Goal: Information Seeking & Learning: Learn about a topic

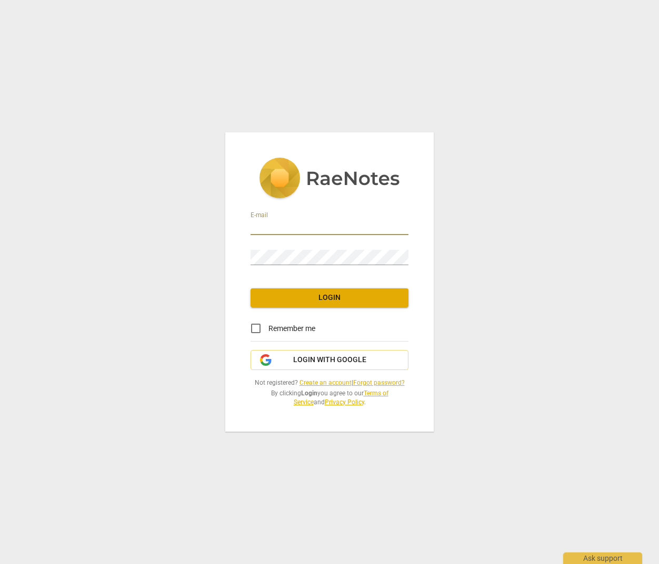
type input "[EMAIL_ADDRESS][DOMAIN_NAME]"
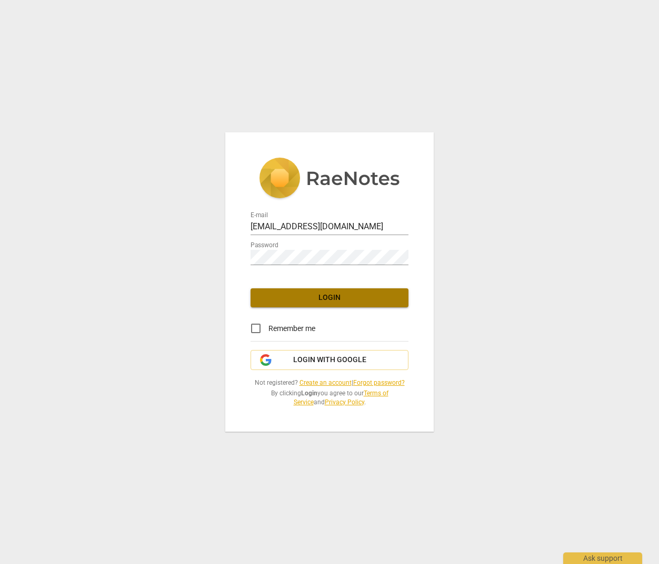
click at [311, 301] on span "Login" at bounding box center [329, 297] width 141 height 11
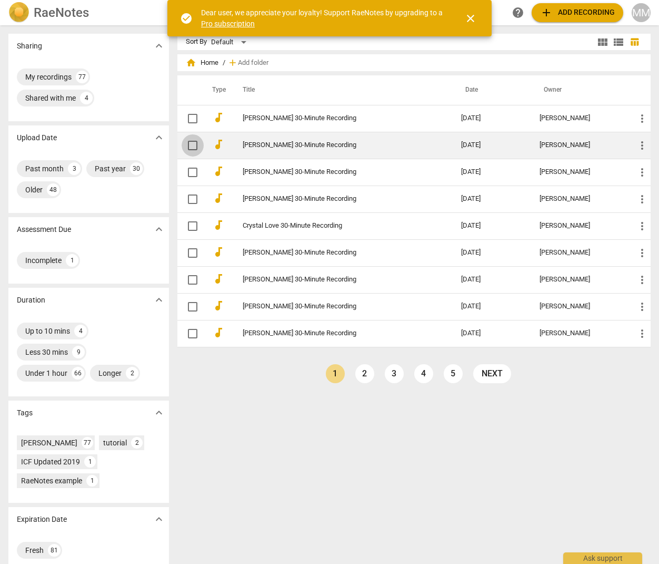
click at [192, 145] on input "checkbox" at bounding box center [193, 145] width 22 height 13
checkbox input "false"
click at [191, 146] on input "checkbox" at bounding box center [193, 145] width 22 height 13
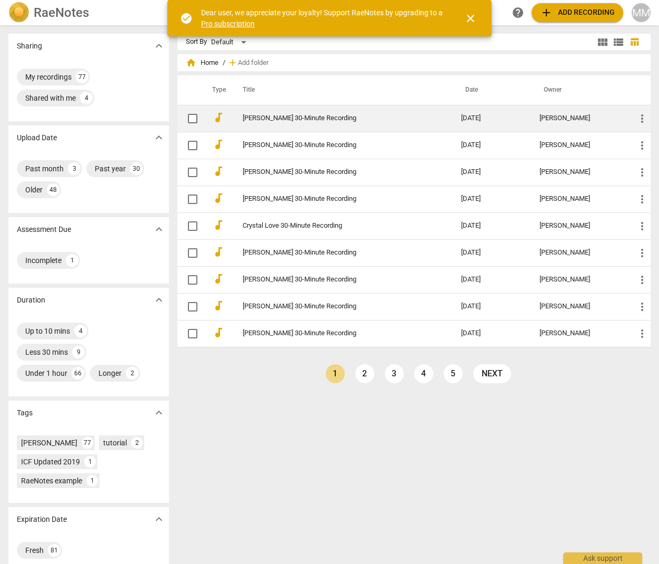
click at [261, 117] on link "[PERSON_NAME] 30-Minute Recording" at bounding box center [333, 118] width 181 height 8
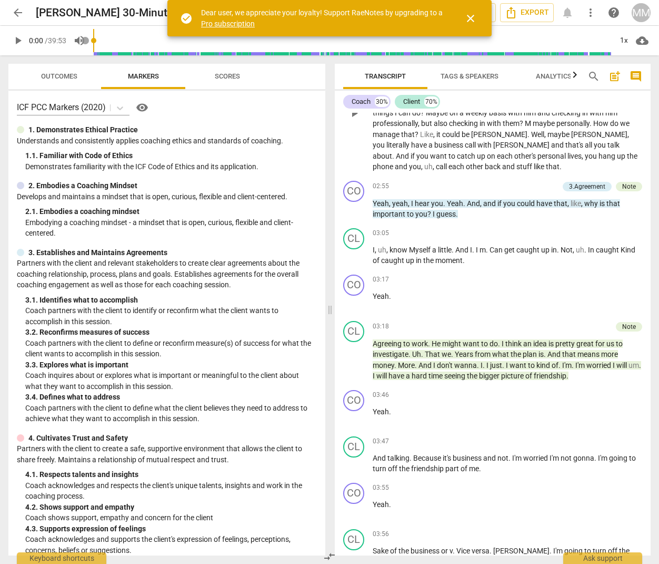
scroll to position [638, 0]
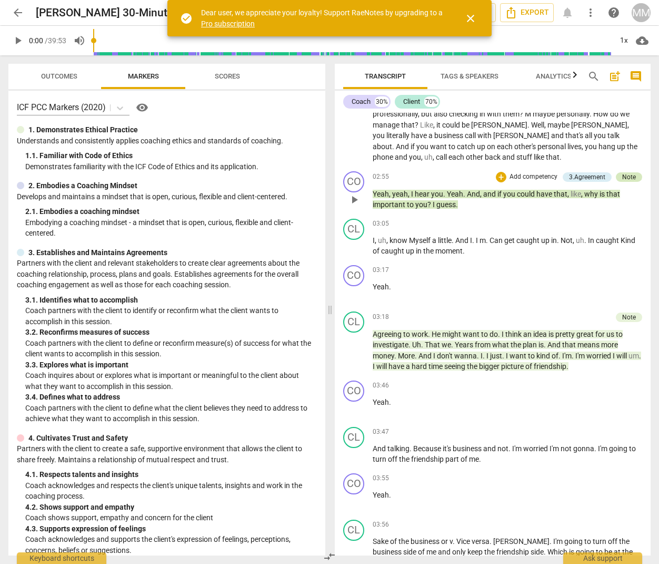
click at [625, 176] on div "Note" at bounding box center [629, 176] width 14 height 9
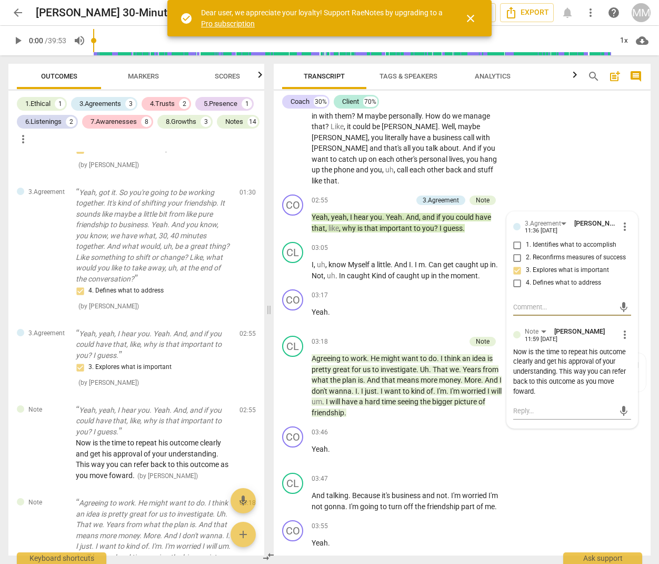
scroll to position [760, 0]
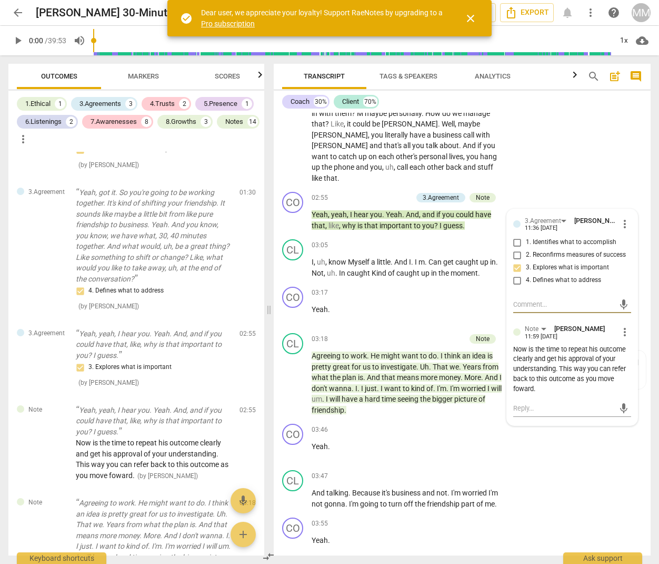
click at [578, 152] on div "CL play_arrow pause 01:53 + Add competency keyboard_arrow_right Maybe some just…" at bounding box center [462, 88] width 377 height 199
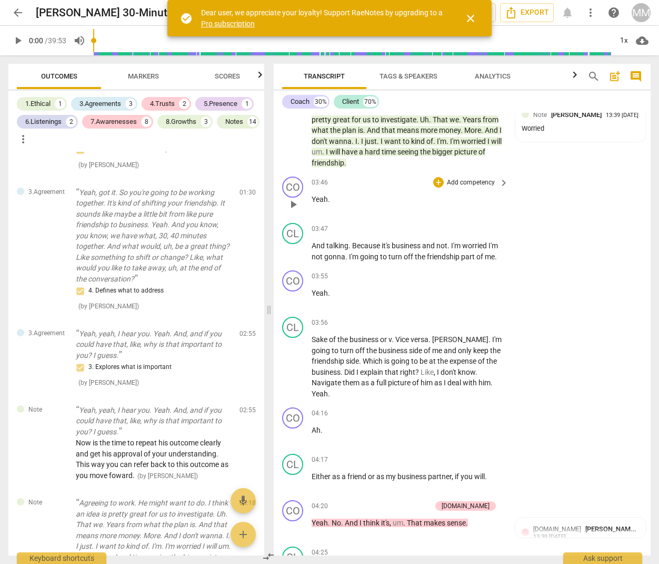
scroll to position [990, 0]
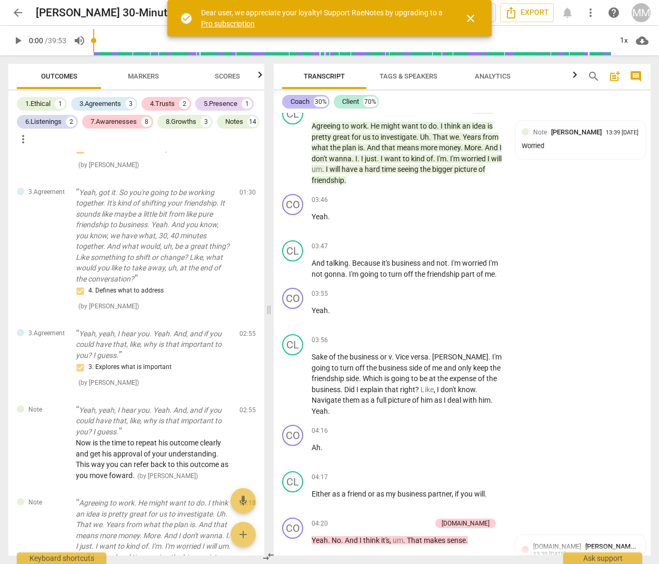
click at [299, 100] on div "Coach" at bounding box center [300, 101] width 19 height 11
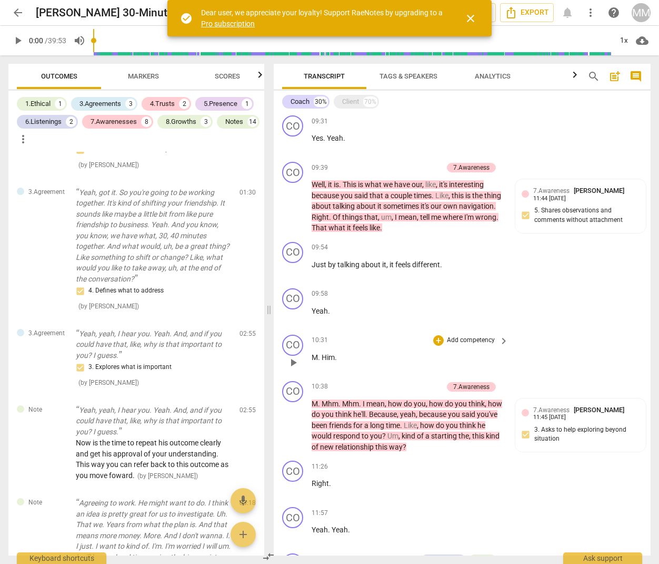
scroll to position [1372, 0]
click at [292, 200] on span "play_arrow" at bounding box center [293, 206] width 13 height 13
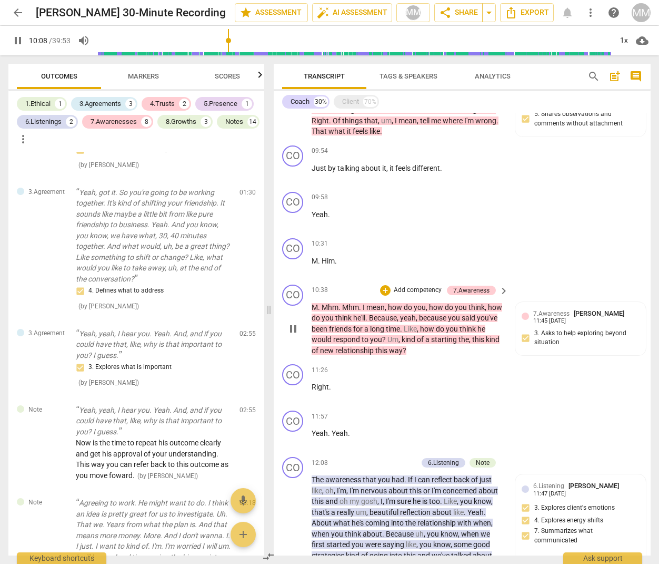
scroll to position [1475, 0]
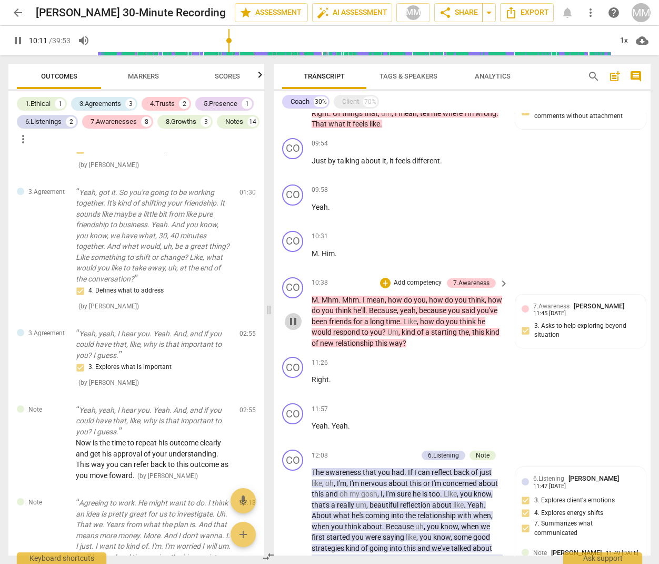
click at [292, 315] on span "pause" at bounding box center [293, 321] width 13 height 13
click at [292, 315] on span "play_arrow" at bounding box center [293, 321] width 13 height 13
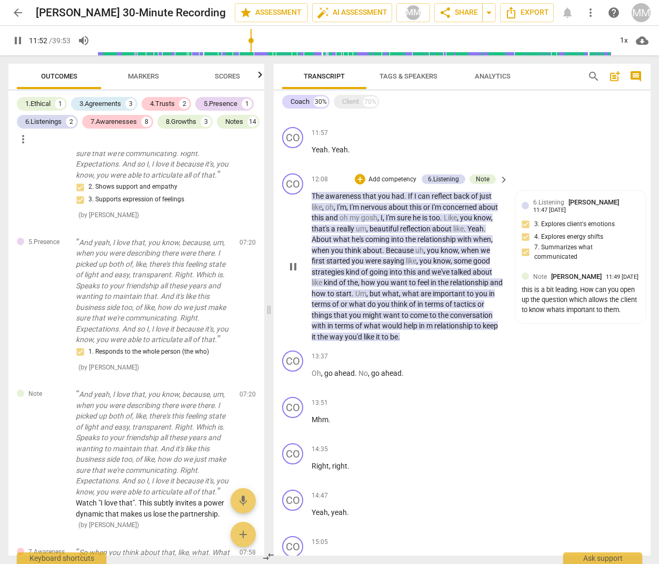
scroll to position [1752, 0]
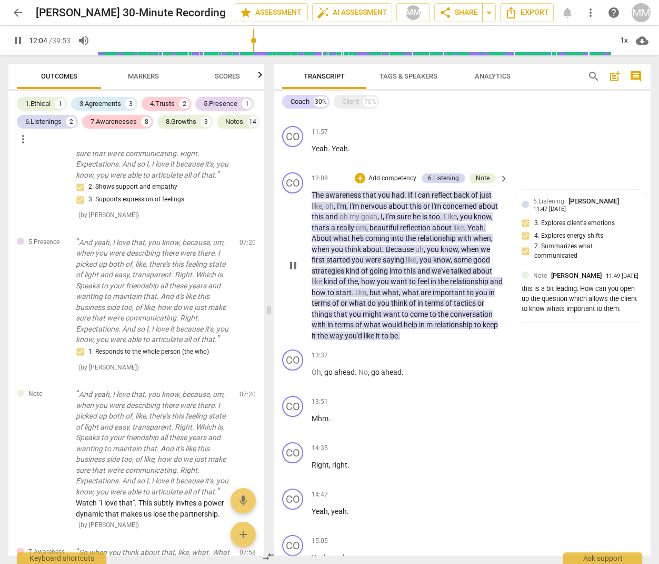
click at [293, 259] on span "pause" at bounding box center [293, 265] width 13 height 13
click at [293, 259] on span "play_arrow" at bounding box center [293, 265] width 13 height 13
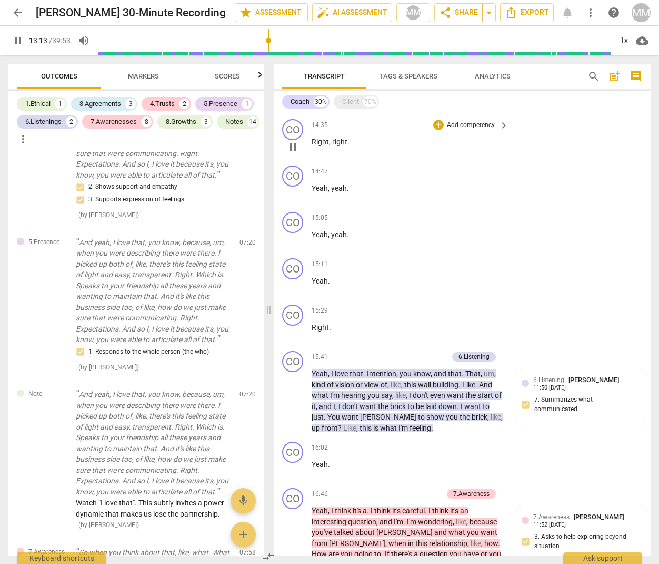
scroll to position [2110, 0]
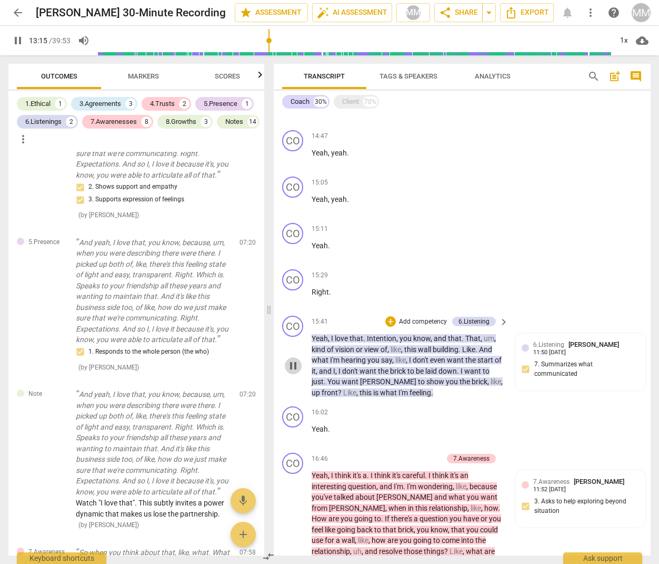
click at [292, 359] on span "pause" at bounding box center [293, 365] width 13 height 13
click at [292, 359] on span "play_arrow" at bounding box center [293, 365] width 13 height 13
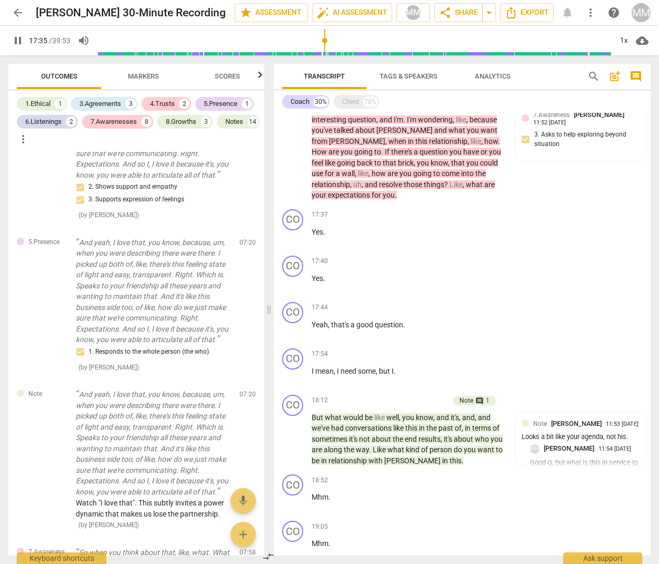
scroll to position [2483, 0]
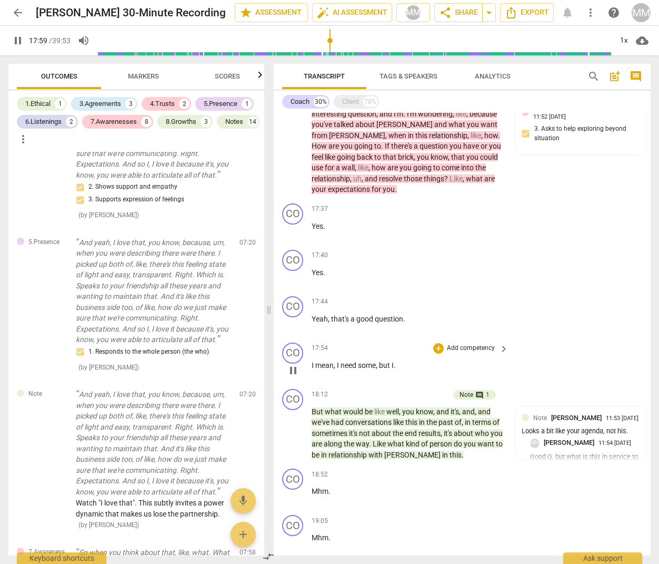
click at [396, 361] on span "." at bounding box center [395, 365] width 2 height 8
drag, startPoint x: 398, startPoint y: 335, endPoint x: 302, endPoint y: 331, distance: 95.4
click at [305, 338] on div "CO play_arrow pause 17:54 + Add competency keyboard_arrow_right I mean , I need…" at bounding box center [462, 361] width 377 height 46
type input "1083"
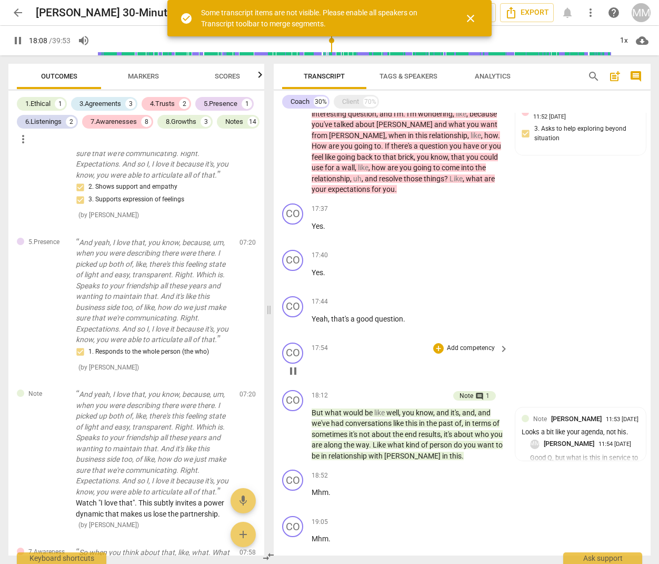
click at [390, 347] on div "17:54 + Add competency keyboard_arrow_right" at bounding box center [411, 361] width 198 height 39
click at [405, 360] on p "I mean , I need some , but I ." at bounding box center [408, 365] width 192 height 11
type input "1091"
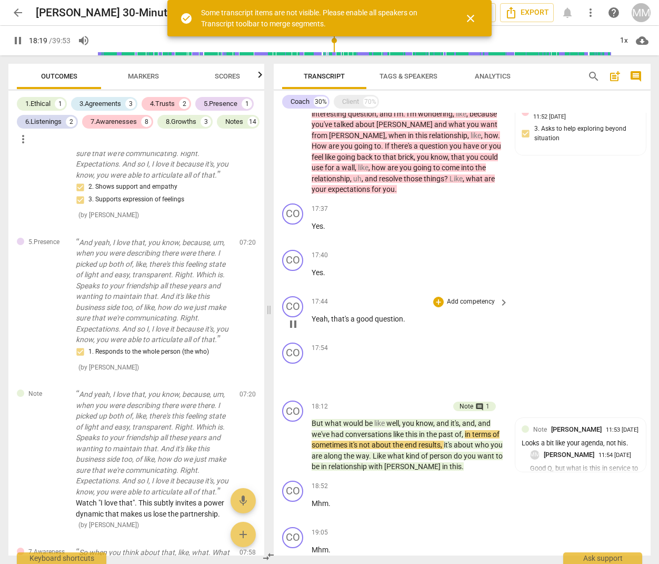
click at [404, 314] on span "." at bounding box center [404, 318] width 2 height 8
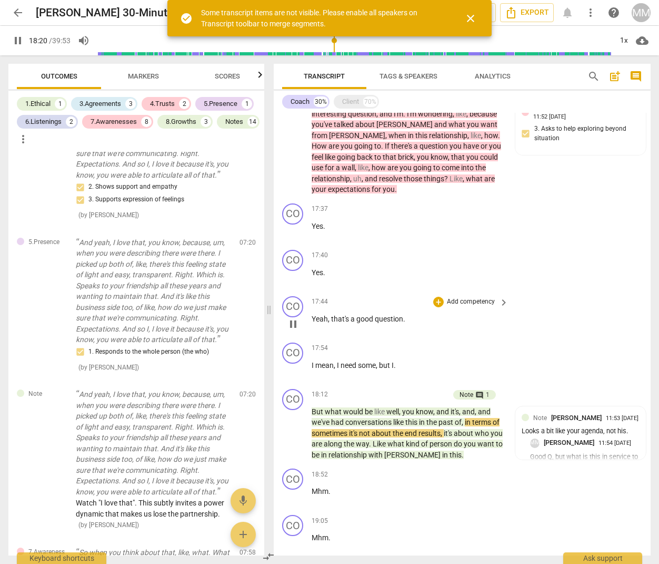
type input "1101"
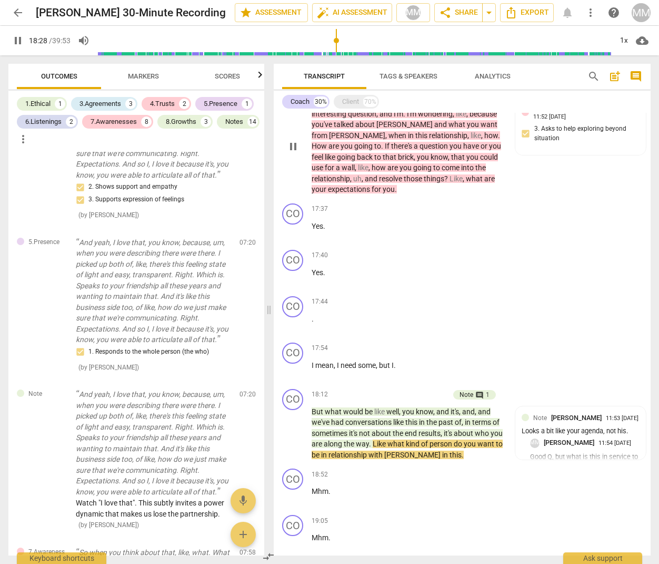
scroll to position [2487, 0]
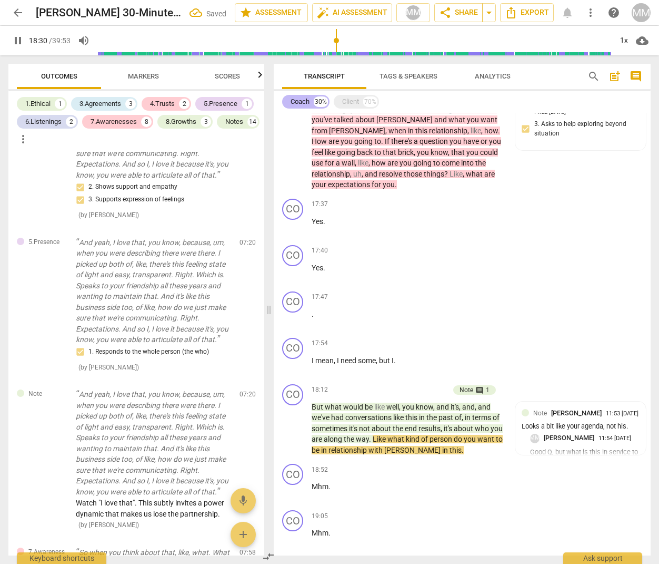
click at [301, 103] on div "Coach" at bounding box center [300, 101] width 19 height 11
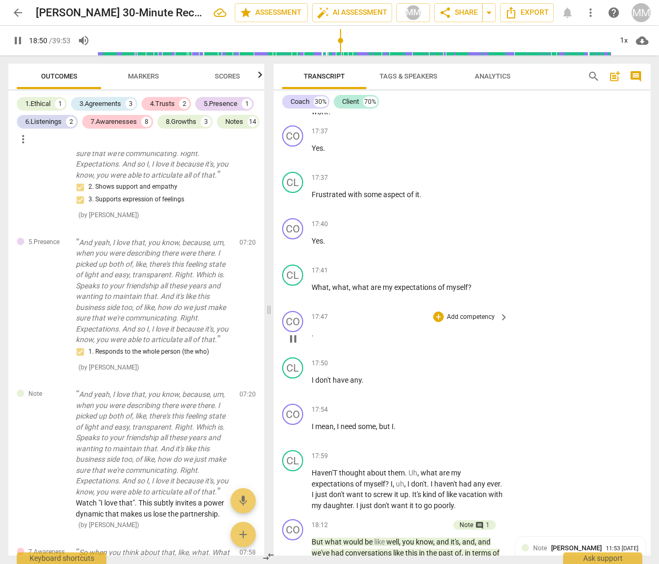
scroll to position [5742, 0]
drag, startPoint x: 399, startPoint y: 339, endPoint x: 303, endPoint y: 339, distance: 96.4
click at [304, 398] on div "CO play_arrow pause 17:54 + Add competency keyboard_arrow_right I mean , I need…" at bounding box center [462, 421] width 377 height 46
type input "1135"
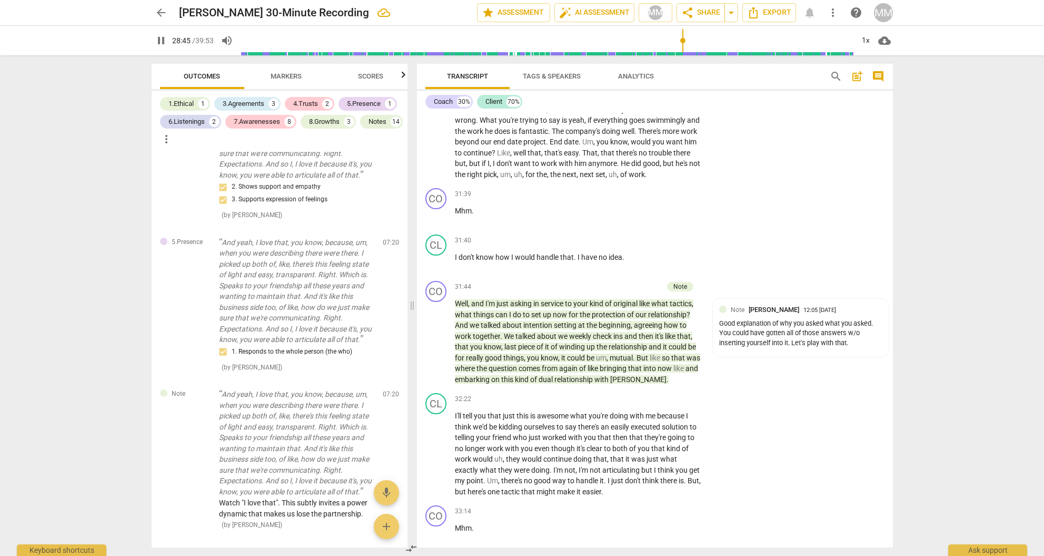
scroll to position [9118, 0]
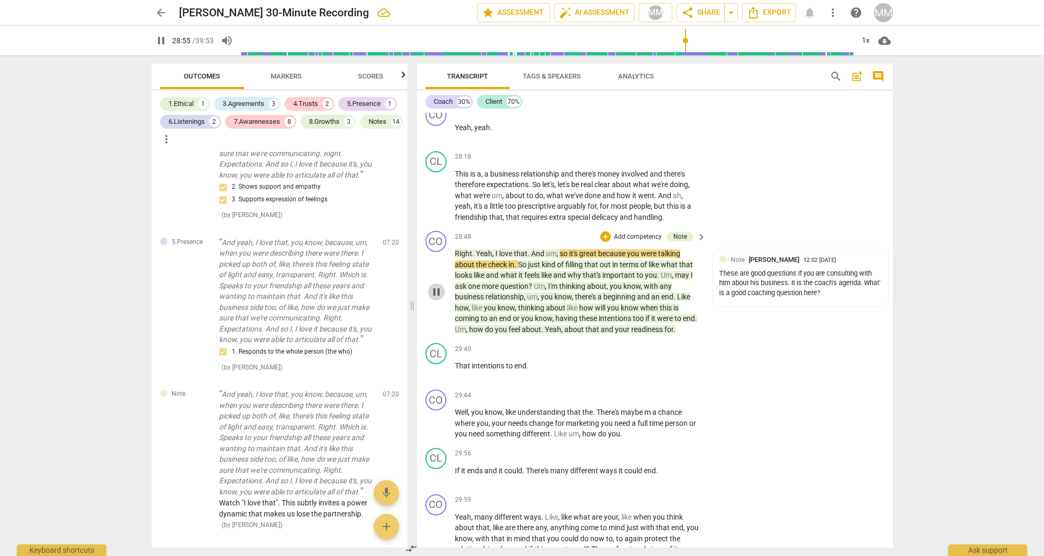
click at [433, 285] on span "pause" at bounding box center [436, 291] width 13 height 13
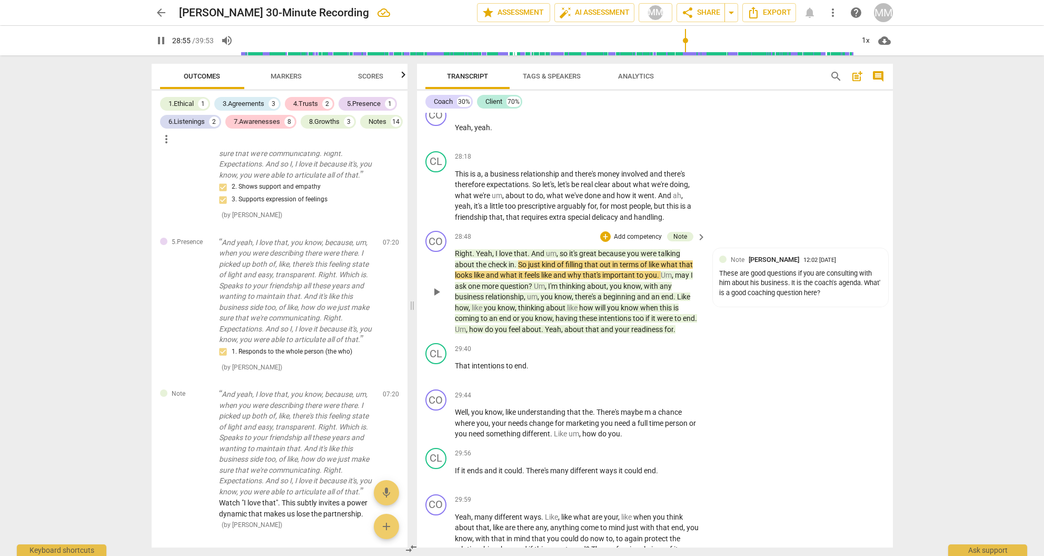
type input "1736"
click at [158, 8] on span "arrow_back" at bounding box center [161, 12] width 13 height 13
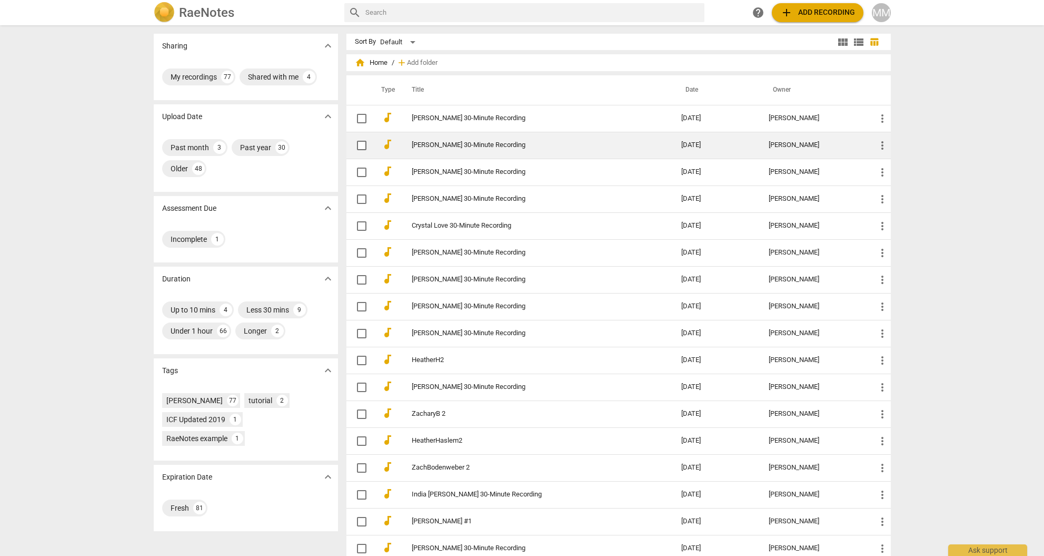
click at [431, 143] on link "[PERSON_NAME] 30-Minute Recording" at bounding box center [528, 145] width 232 height 8
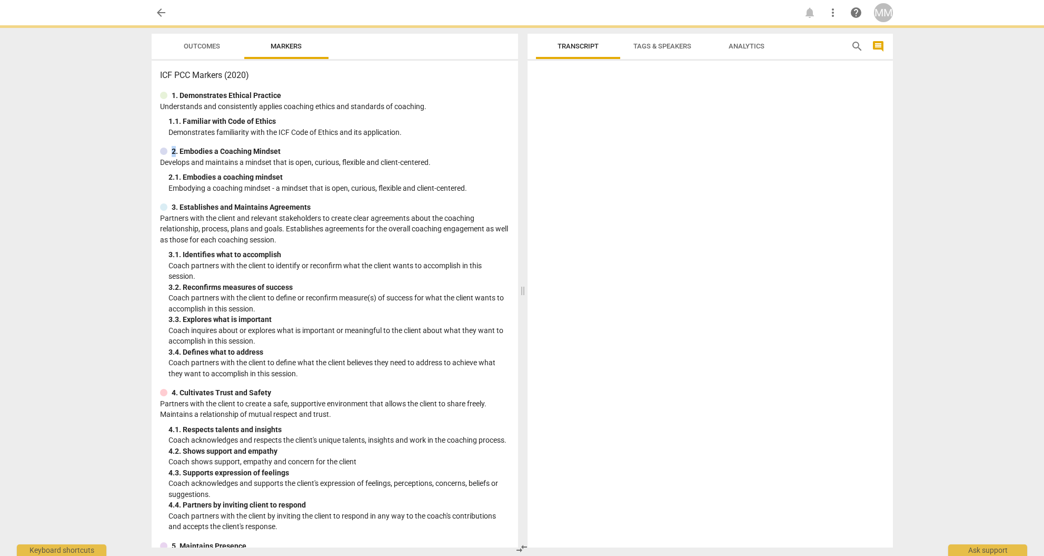
click at [431, 143] on div "ICF PCC Markers (2020) 1. Demonstrates Ethical Practice Understands and consist…" at bounding box center [335, 304] width 367 height 487
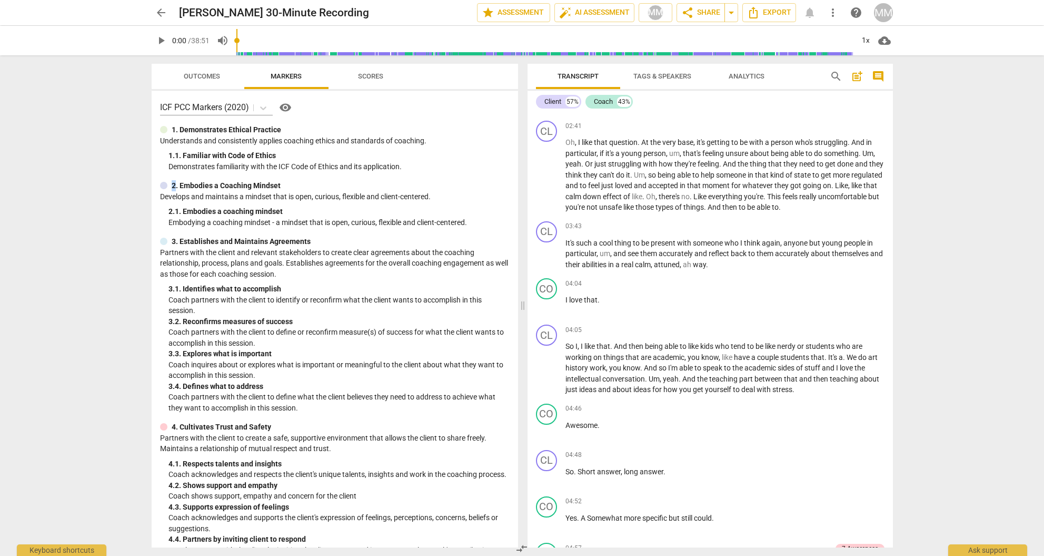
scroll to position [952, 0]
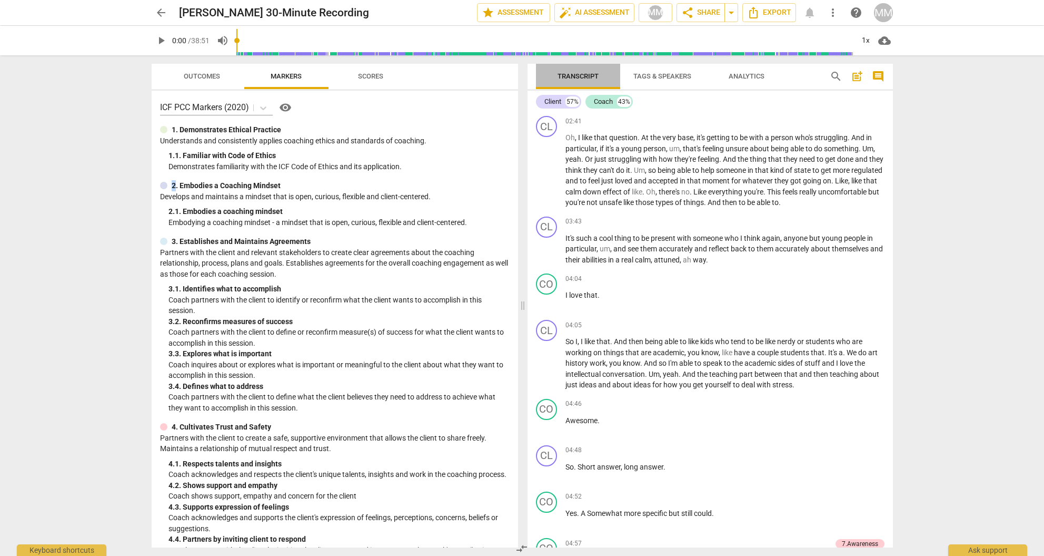
click at [577, 75] on span "Transcript" at bounding box center [578, 76] width 41 height 8
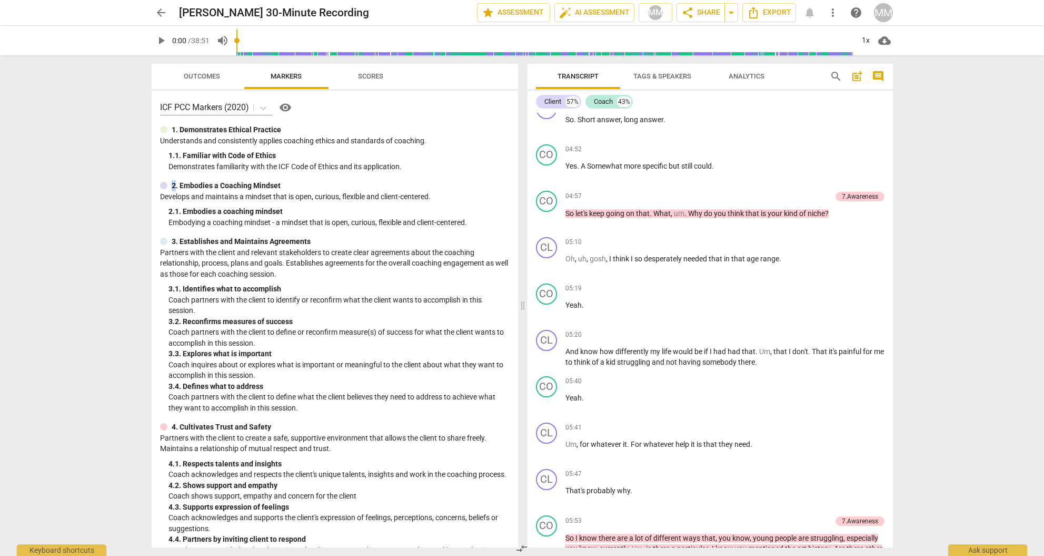
scroll to position [0, 0]
click at [659, 40] on input "range" at bounding box center [545, 41] width 618 height 34
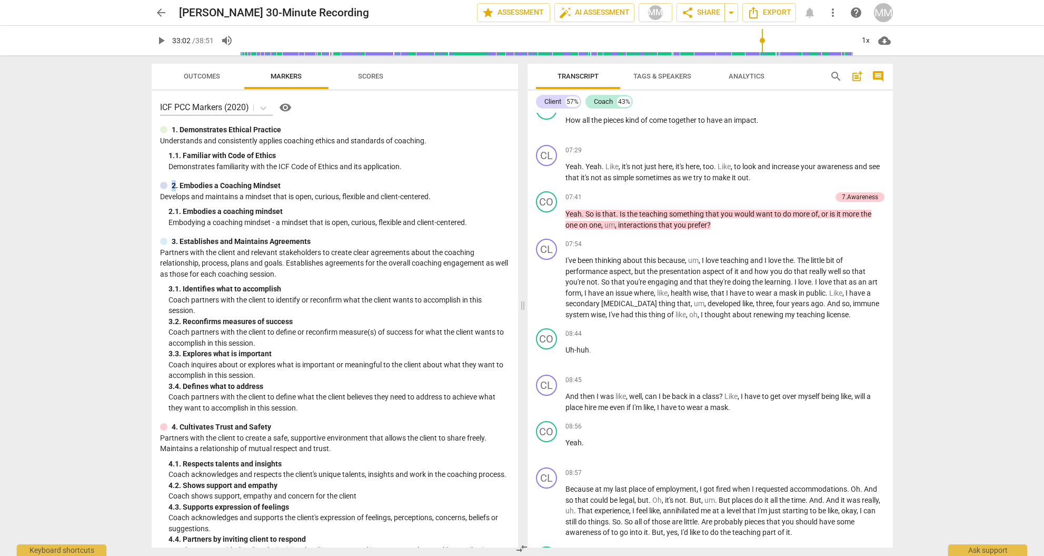
scroll to position [2040, 0]
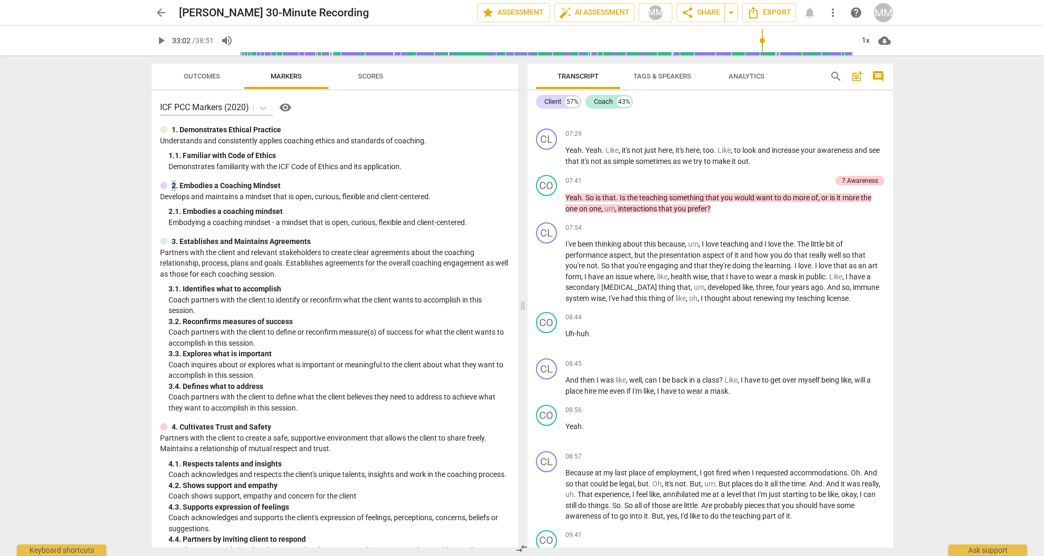
click at [160, 39] on span "play_arrow" at bounding box center [161, 40] width 13 height 13
click at [606, 101] on div "Coach" at bounding box center [603, 101] width 19 height 11
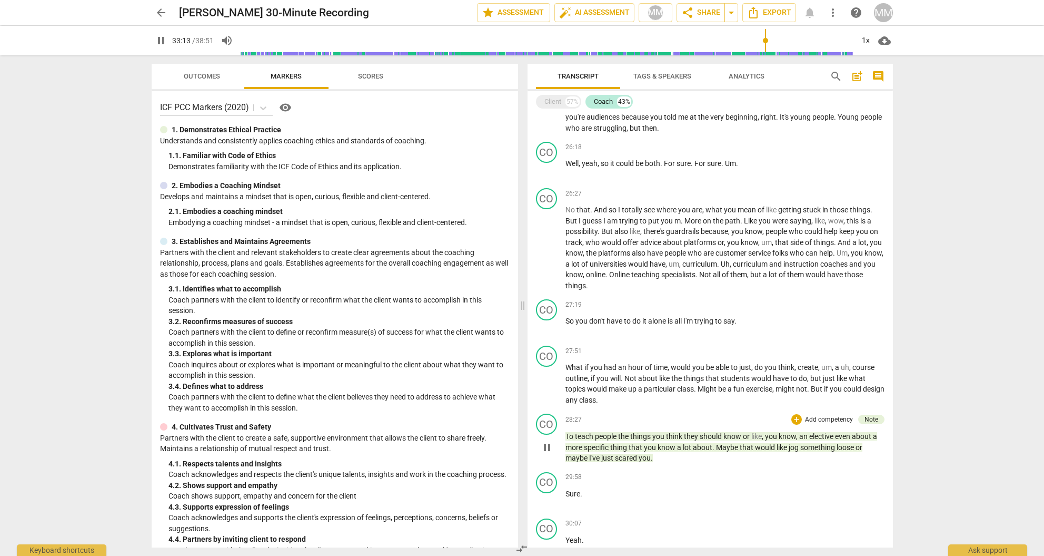
scroll to position [3683, 0]
click at [659, 416] on div "Note" at bounding box center [872, 420] width 14 height 9
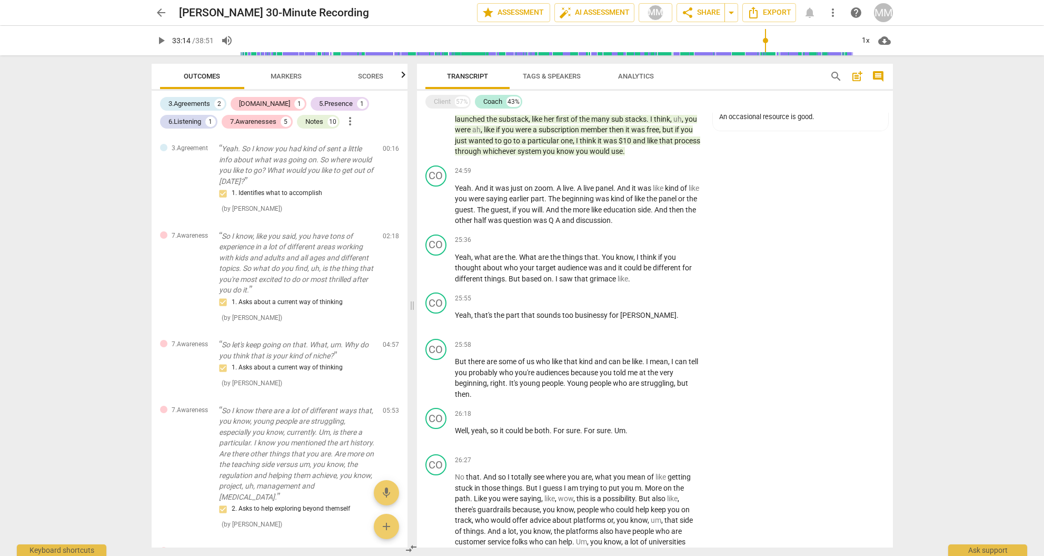
type input "1995"
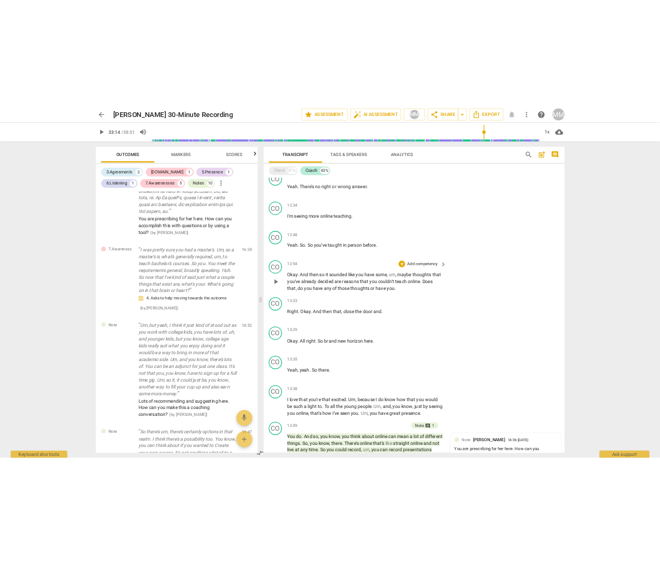
scroll to position [1549, 0]
